Goal: Task Accomplishment & Management: Complete application form

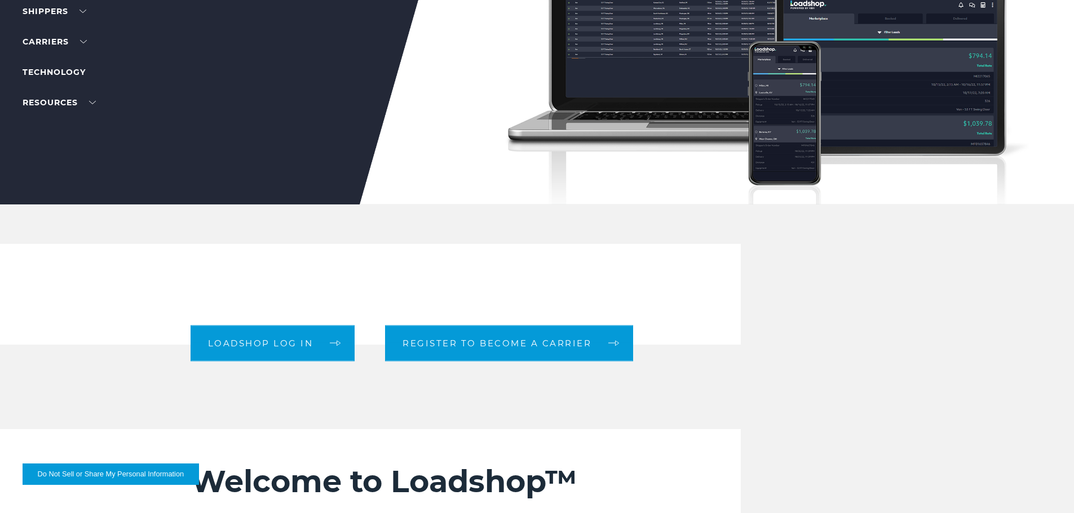
scroll to position [169, 0]
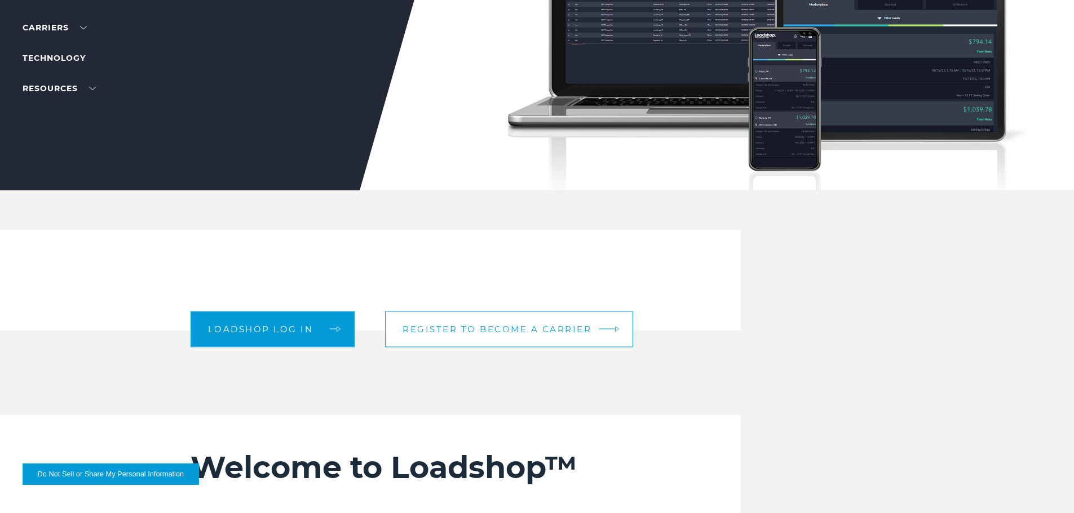
click at [582, 337] on link "Register to become a carrier" at bounding box center [509, 329] width 248 height 36
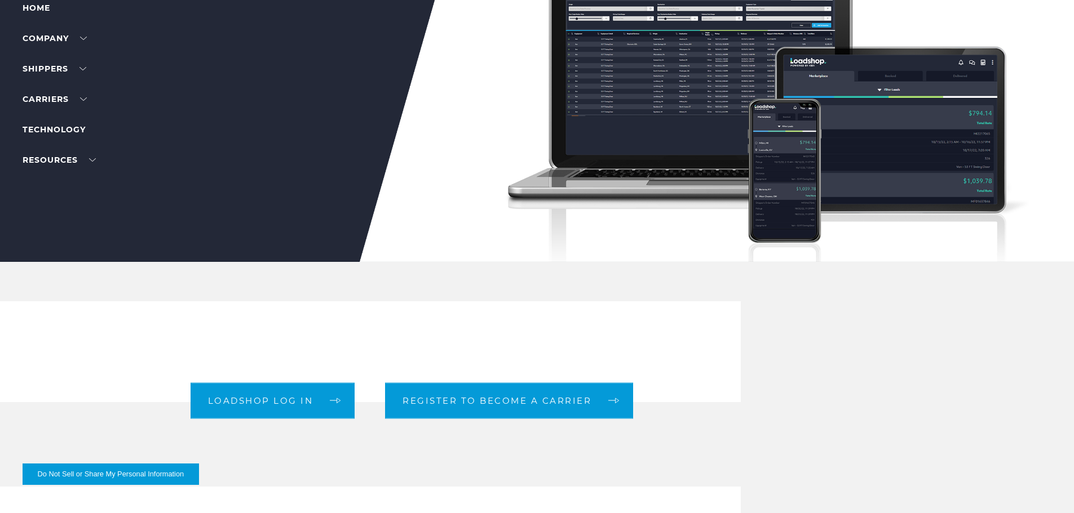
scroll to position [0, 0]
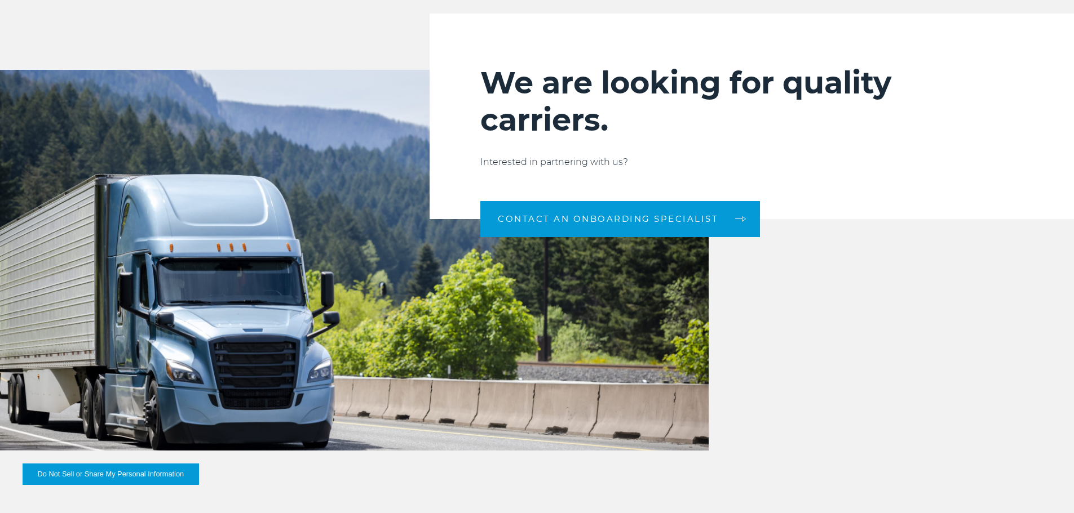
scroll to position [1221, 0]
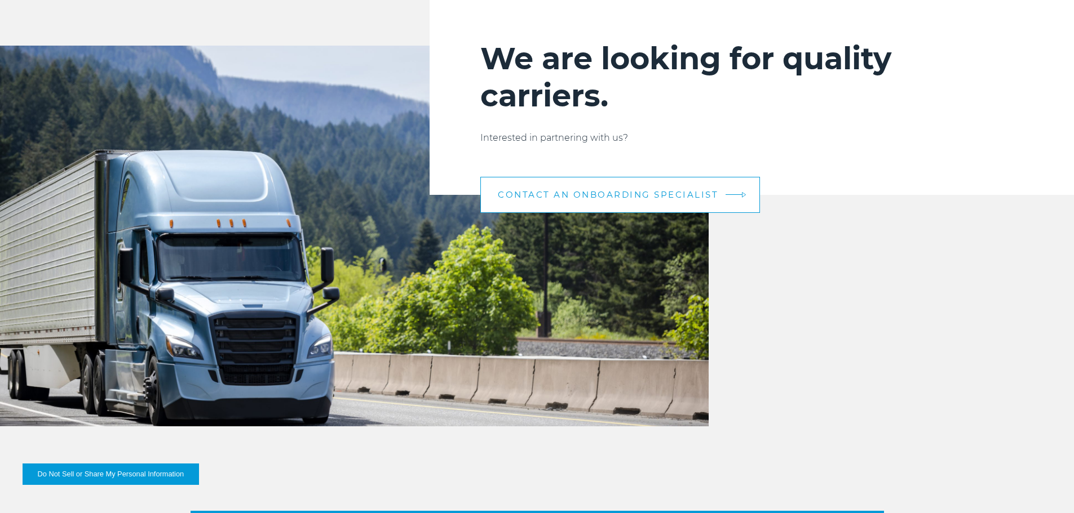
click at [703, 205] on link "CONTACT AN ONBOARDING SPECIALIST" at bounding box center [620, 195] width 280 height 36
click at [720, 193] on link "CONTACT AN ONBOARDING SPECIALIST" at bounding box center [620, 195] width 280 height 36
click at [731, 192] on link "CONTACT AN ONBOARDING SPECIALIST" at bounding box center [620, 195] width 280 height 36
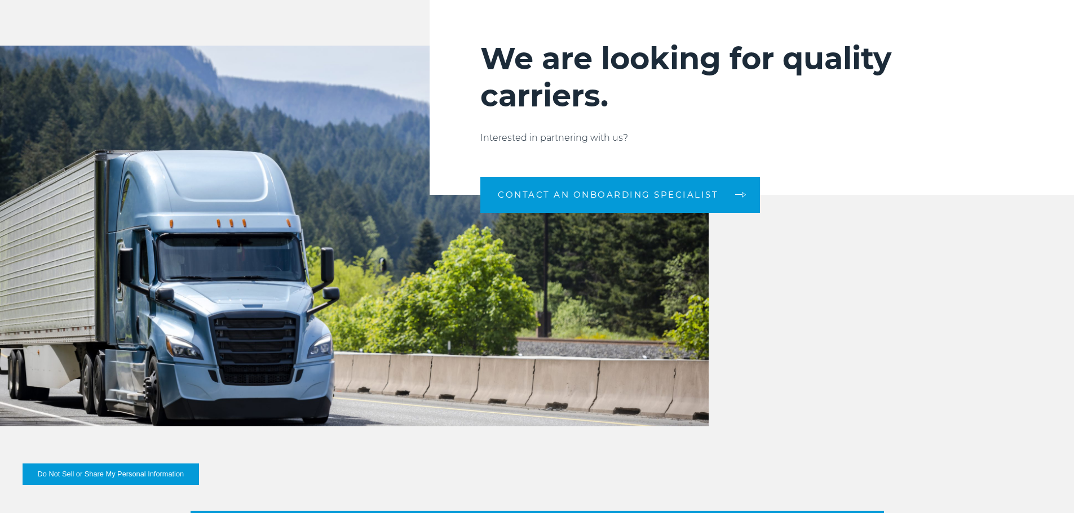
drag, startPoint x: 172, startPoint y: 26, endPoint x: 205, endPoint y: 43, distance: 37.1
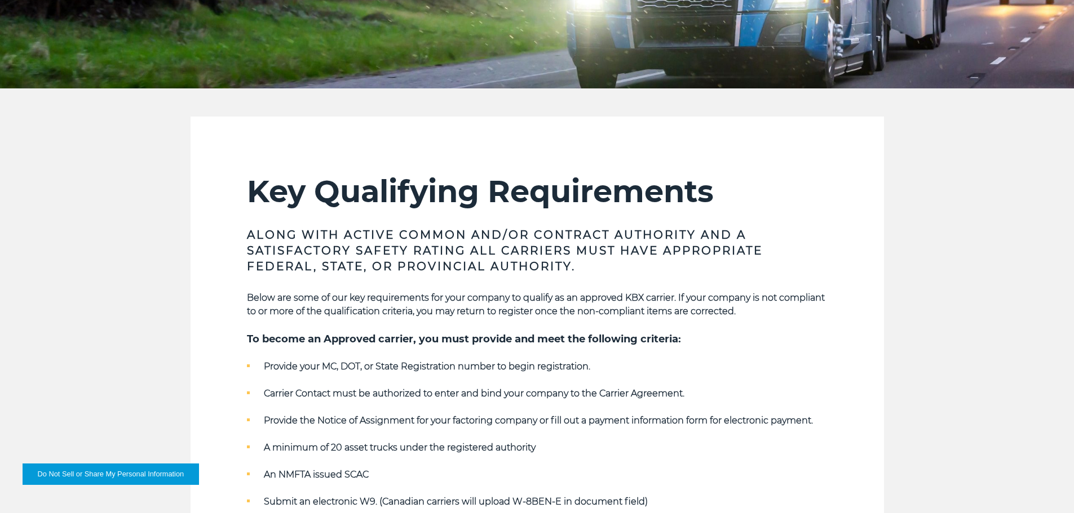
scroll to position [0, 0]
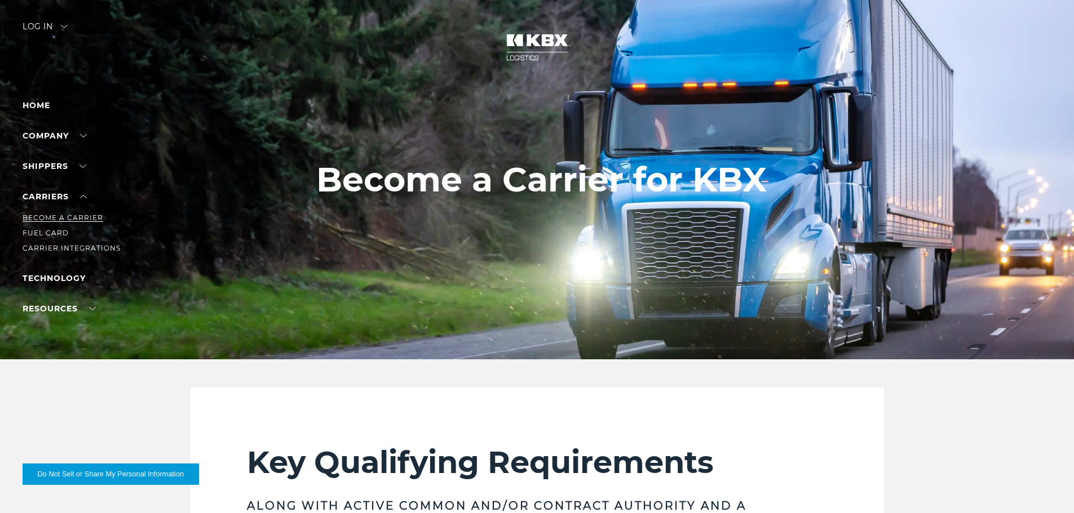
click at [75, 216] on link "Become a Carrier" at bounding box center [63, 218] width 81 height 8
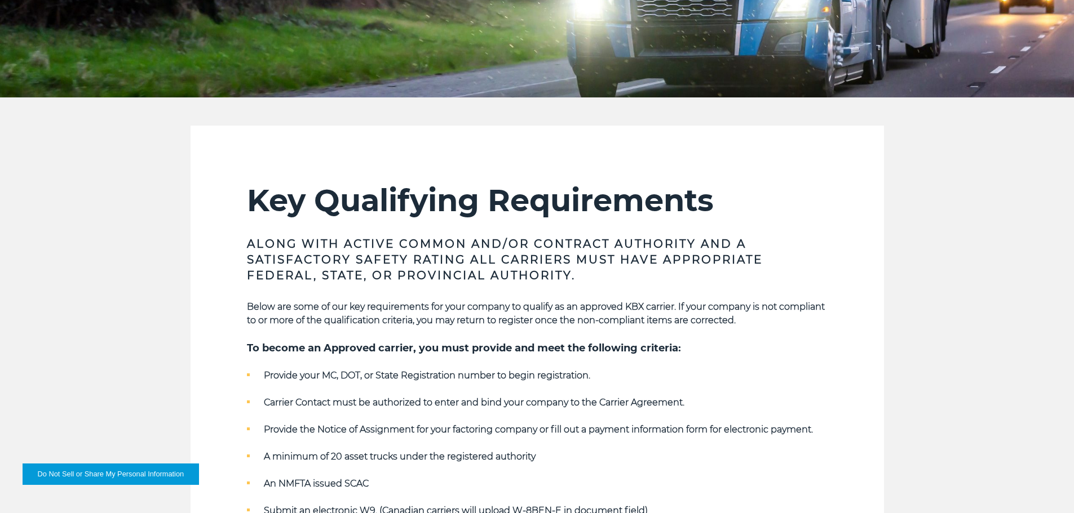
scroll to position [282, 0]
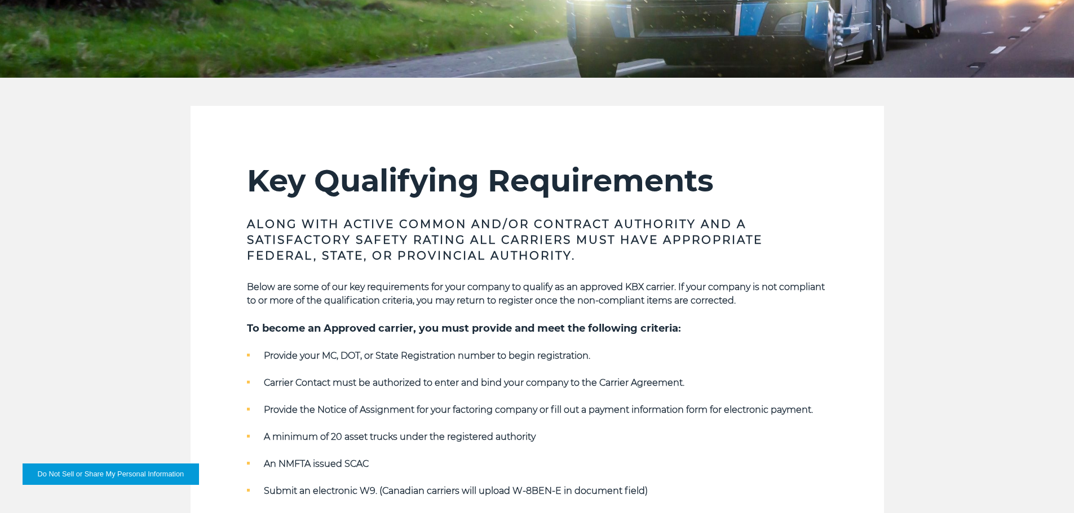
click at [593, 189] on h2 "Key Qualifying Requirements" at bounding box center [537, 180] width 580 height 37
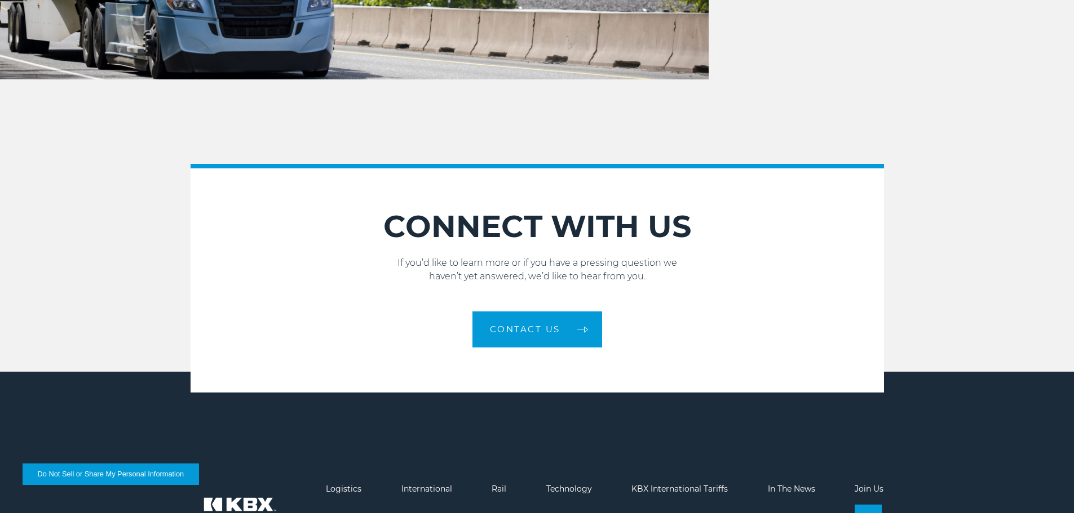
scroll to position [1578, 0]
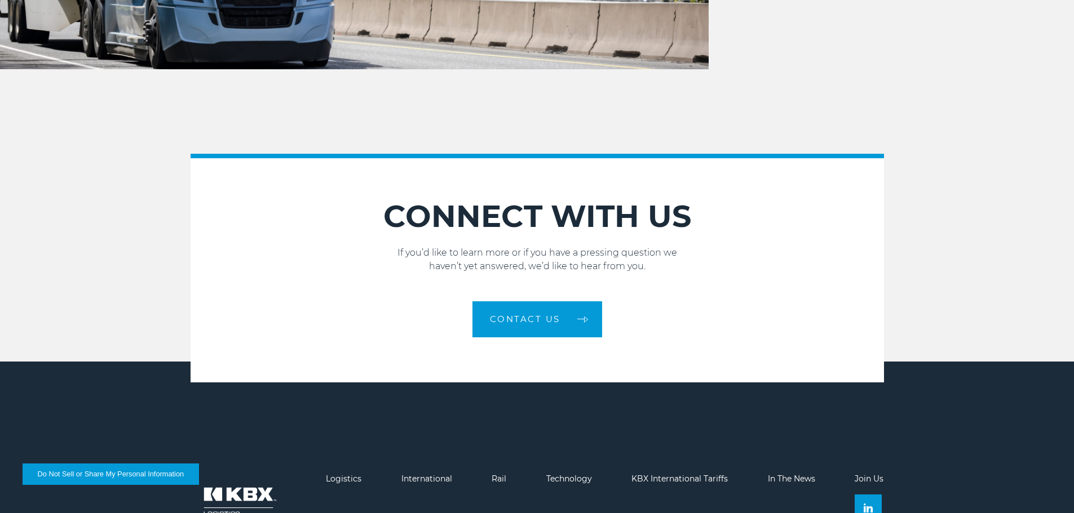
drag, startPoint x: 130, startPoint y: 132, endPoint x: 217, endPoint y: 188, distance: 103.2
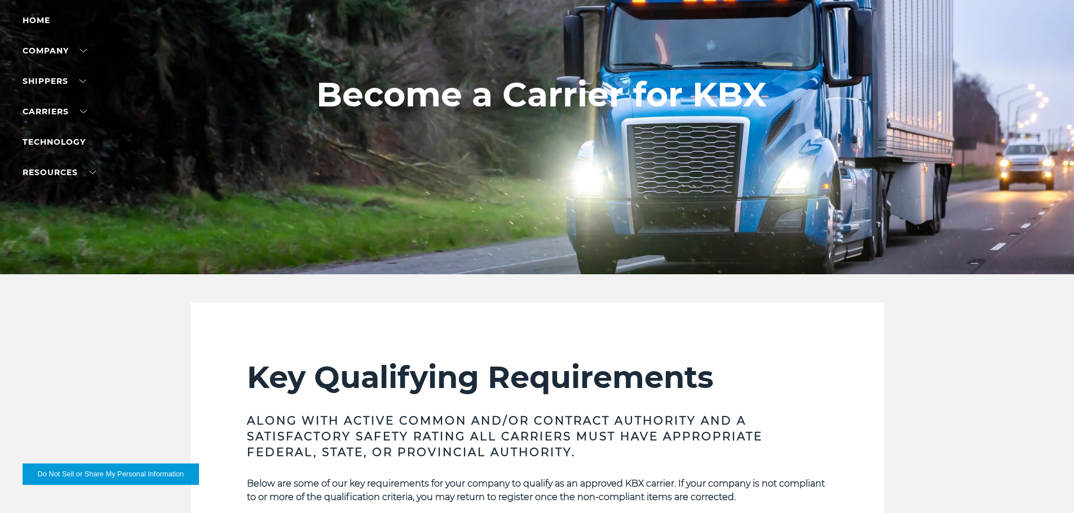
scroll to position [0, 0]
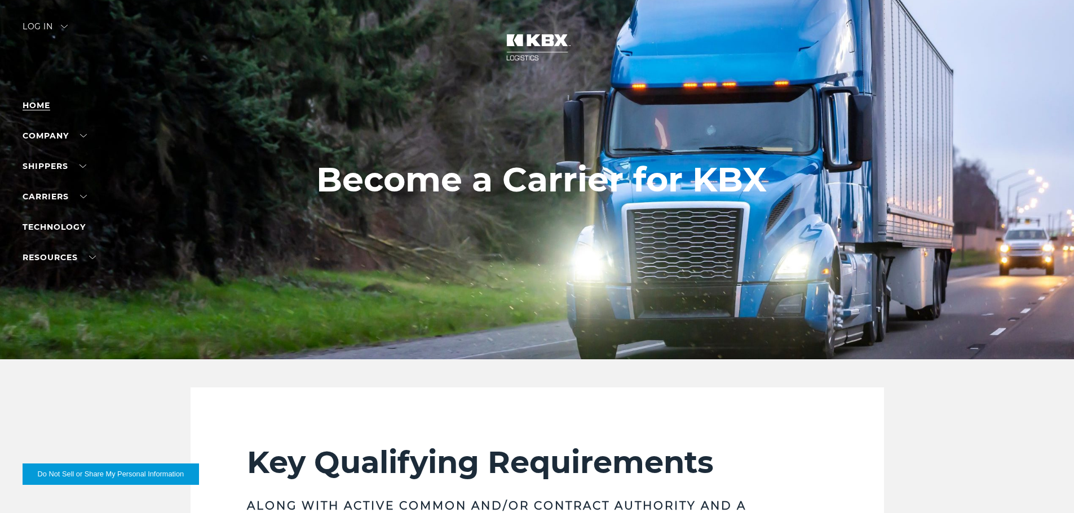
click at [45, 105] on link "Home" at bounding box center [37, 105] width 28 height 10
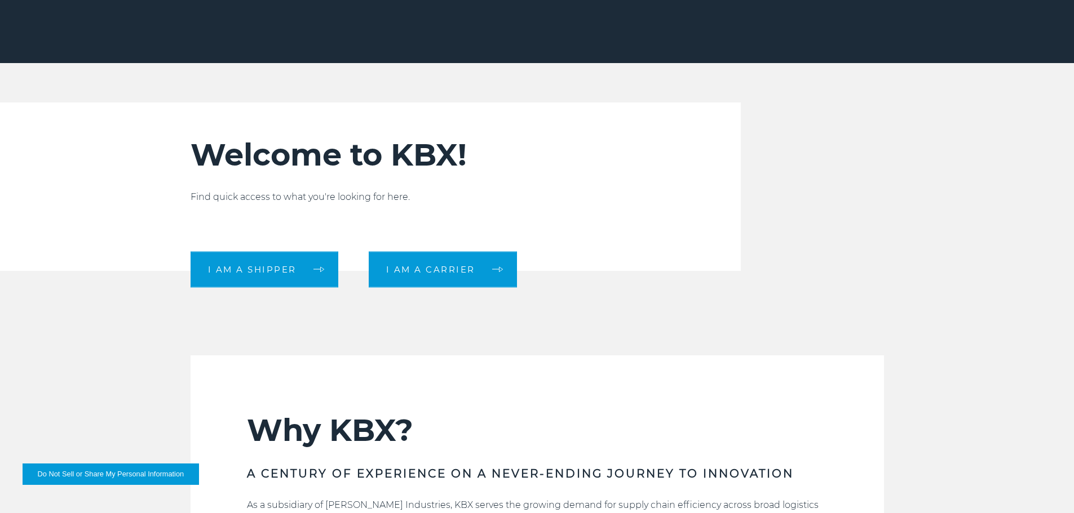
scroll to position [394, 0]
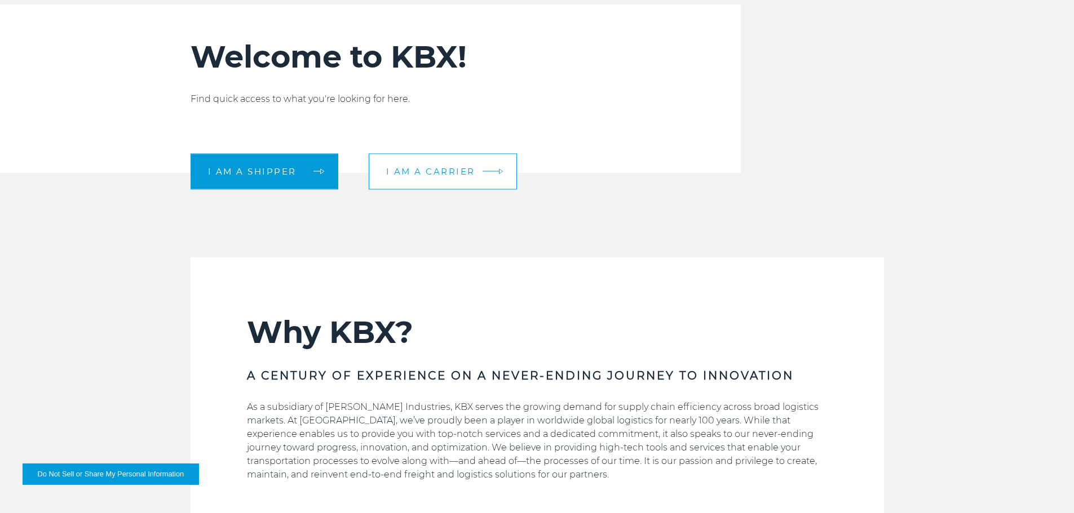
click at [468, 172] on span "I am a carrier" at bounding box center [430, 171] width 89 height 8
